Goal: Information Seeking & Learning: Learn about a topic

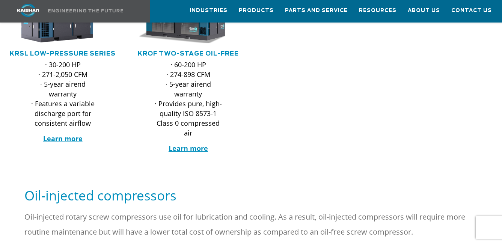
scroll to position [413, 0]
click at [188, 143] on strong "Learn more" at bounding box center [187, 147] width 39 height 9
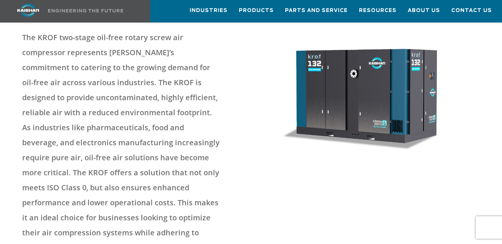
scroll to position [150, 0]
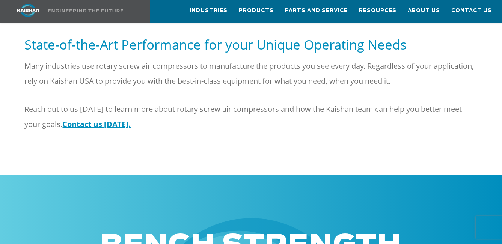
scroll to position [975, 0]
